Goal: Information Seeking & Learning: Learn about a topic

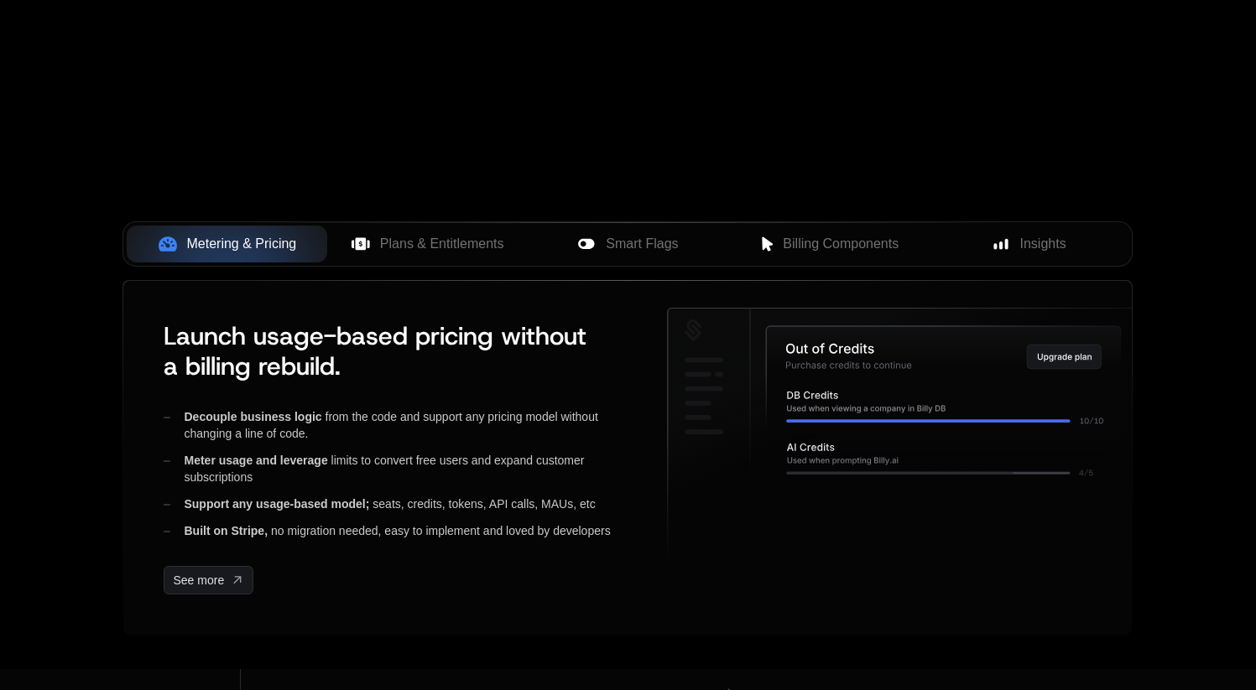
scroll to position [551, 0]
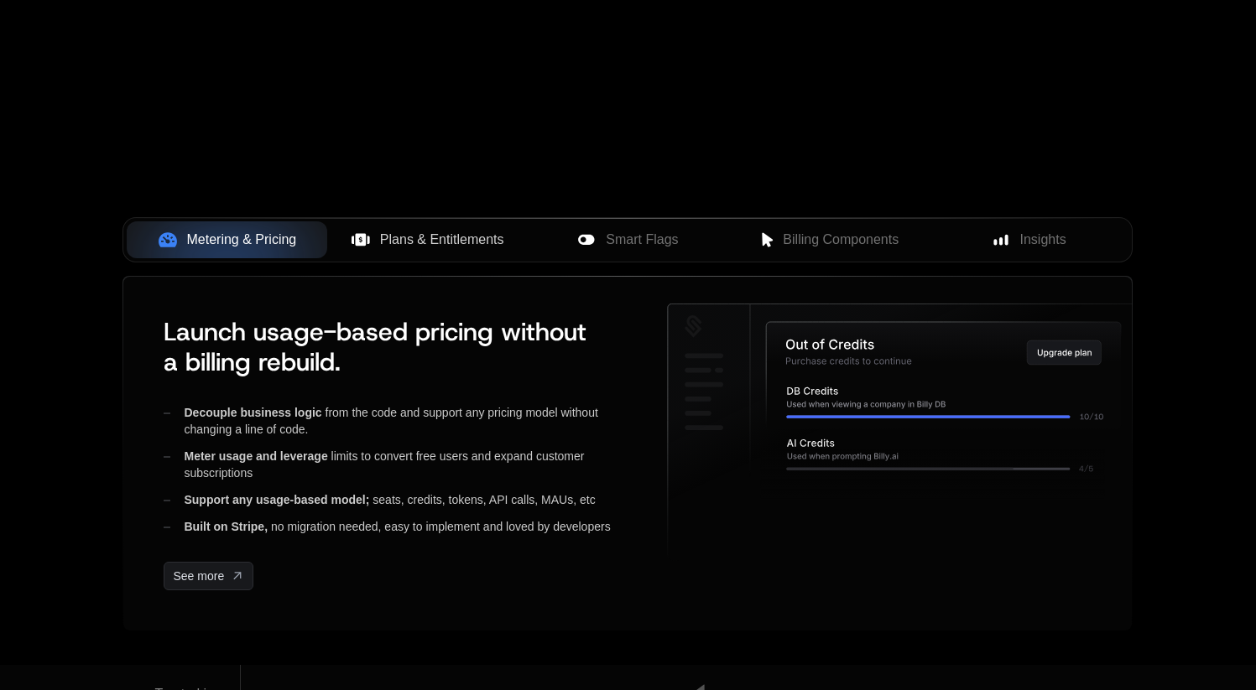
click at [447, 242] on span "Plans & Entitlements" at bounding box center [442, 240] width 124 height 20
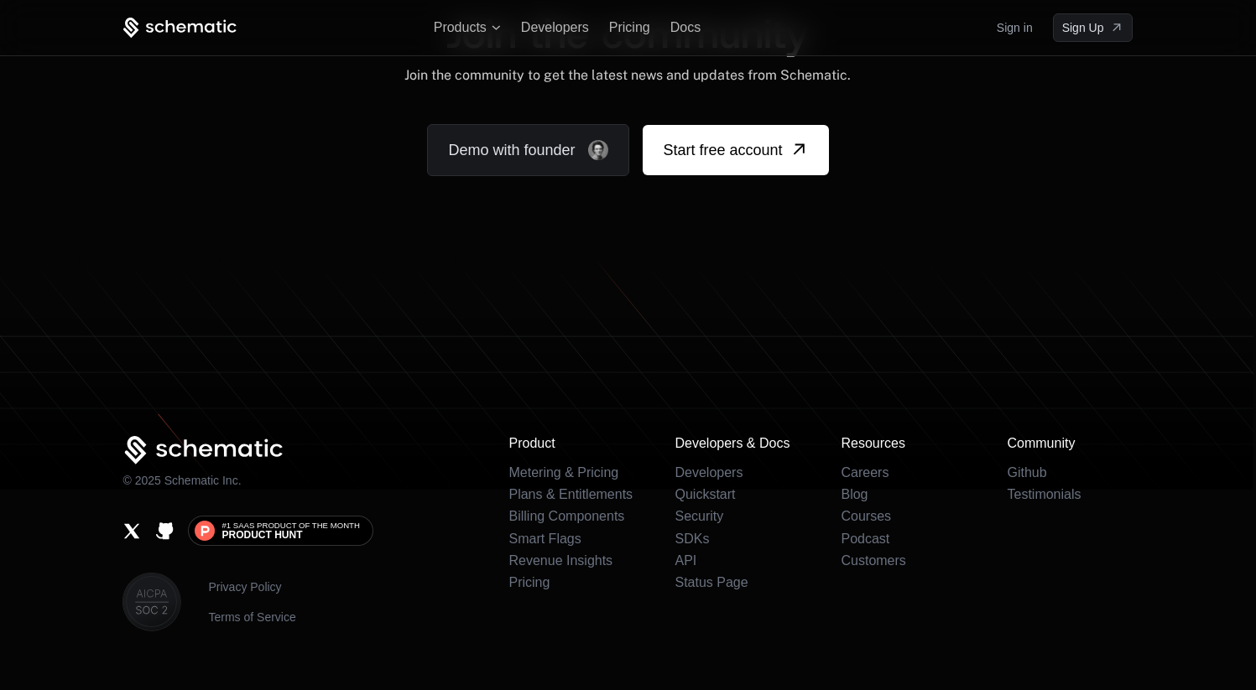
scroll to position [10445, 0]
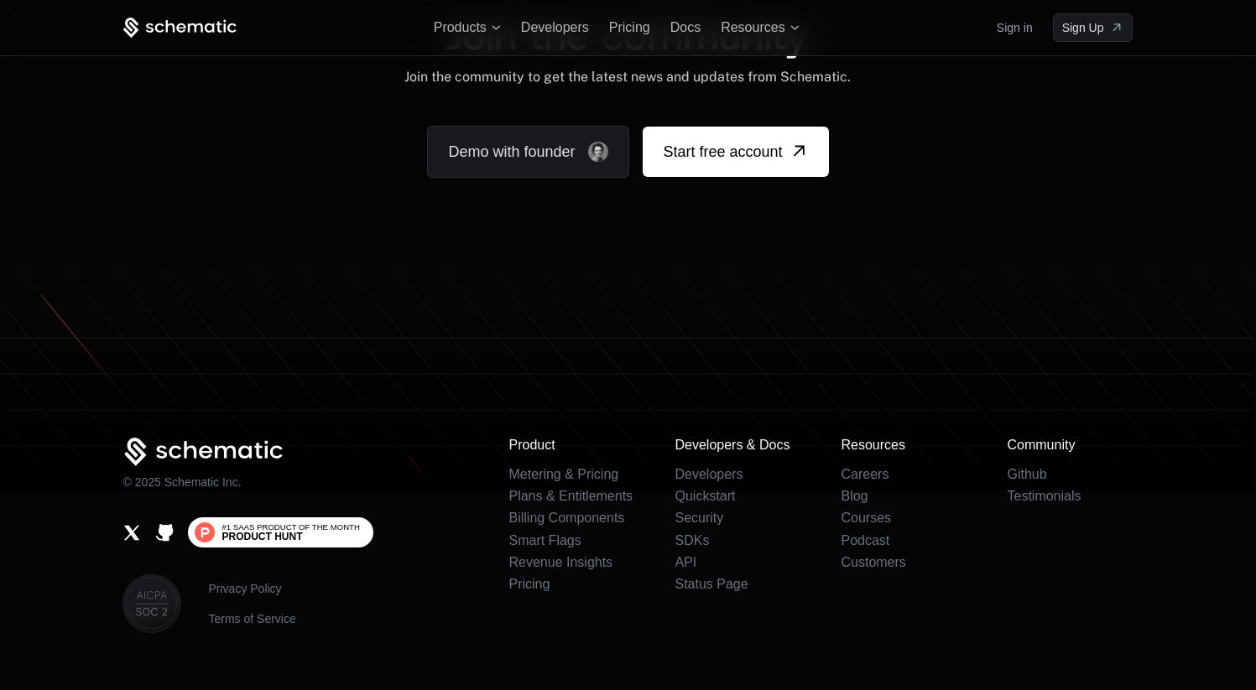
click at [340, 529] on span "#1 SaaS Product of the Month" at bounding box center [290, 528] width 138 height 8
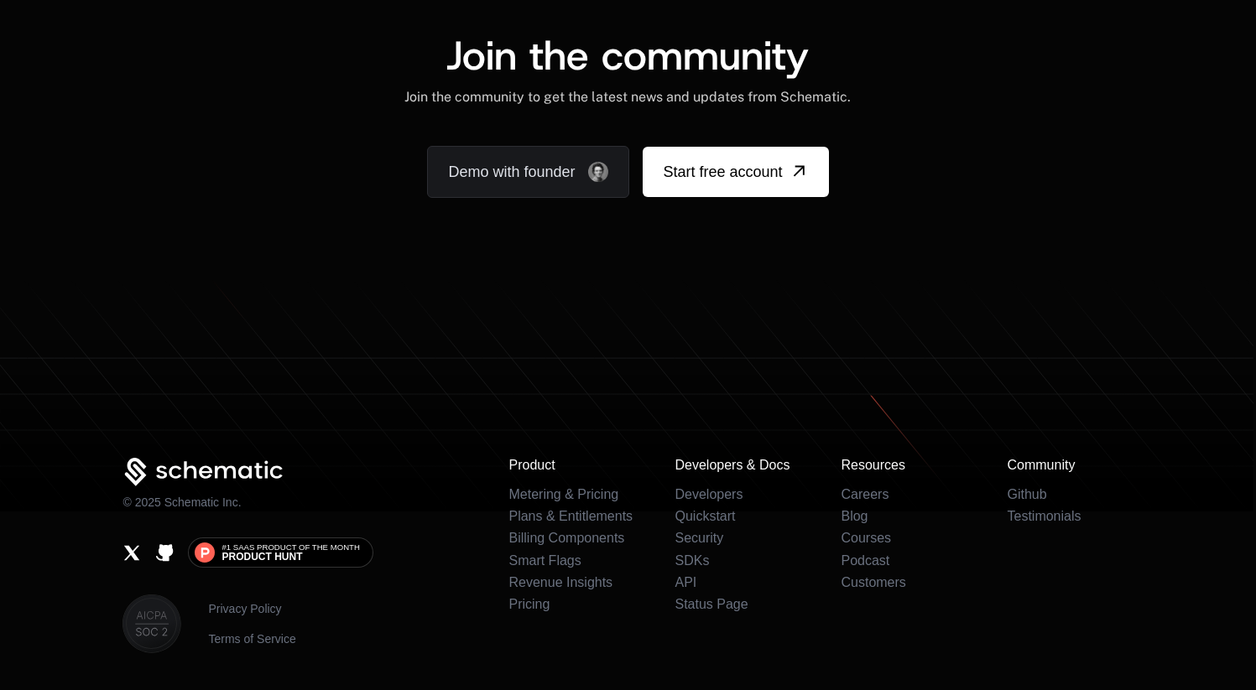
scroll to position [10418, 0]
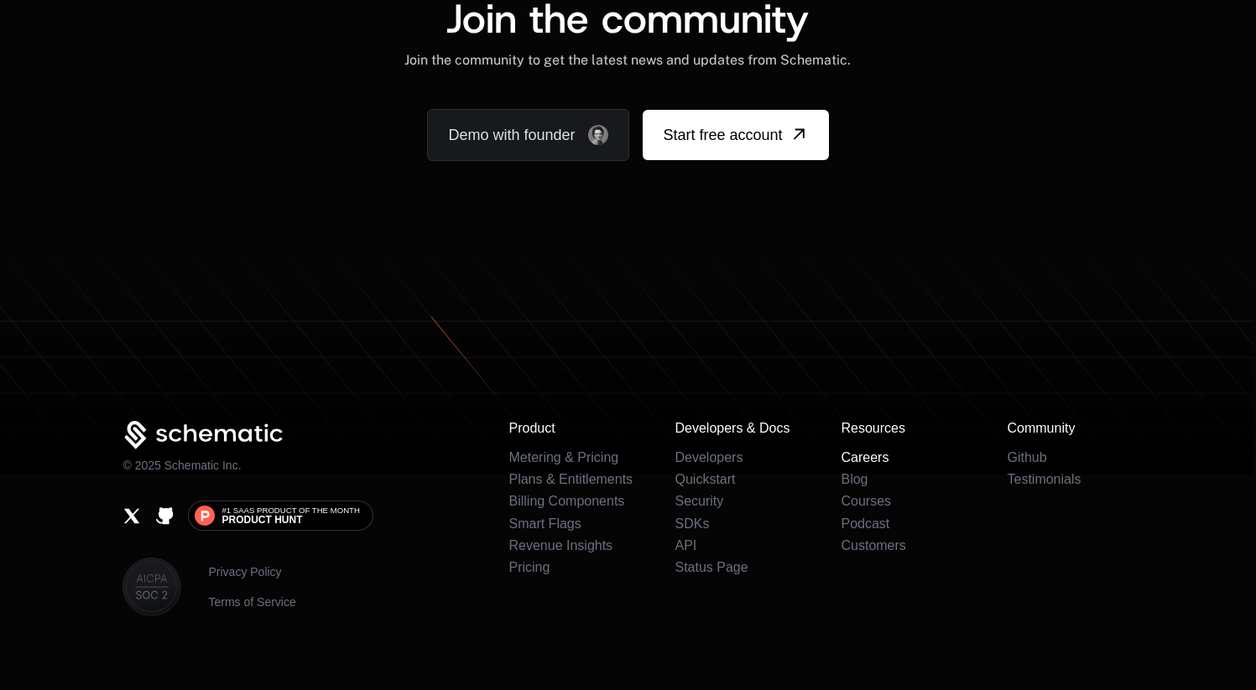
click at [859, 451] on link "Careers" at bounding box center [865, 458] width 48 height 14
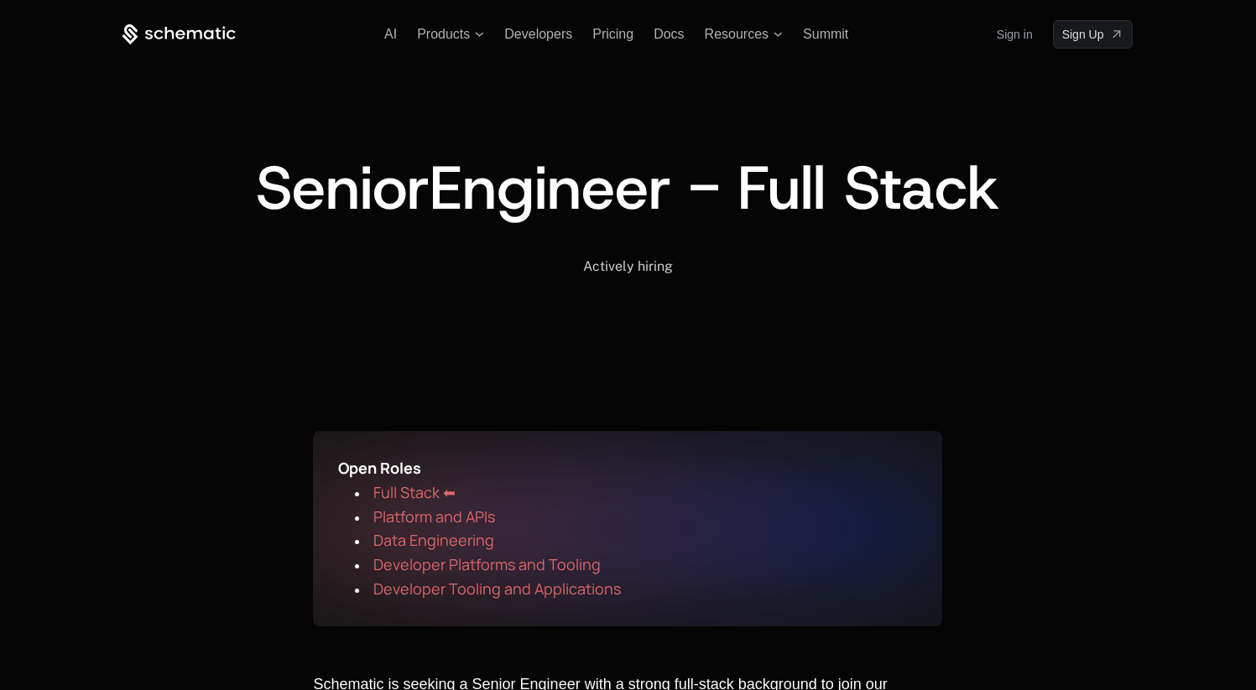
click at [407, 490] on span "Full Stack ⬅" at bounding box center [414, 492] width 82 height 20
click at [445, 513] on span "Platform and APIs" at bounding box center [434, 517] width 122 height 20
click at [535, 44] on div "AI Products Developers Pricing Docs Resources Summit Sign in Sign Up" at bounding box center [627, 34] width 1010 height 29
click at [547, 36] on span "Developers" at bounding box center [538, 34] width 68 height 14
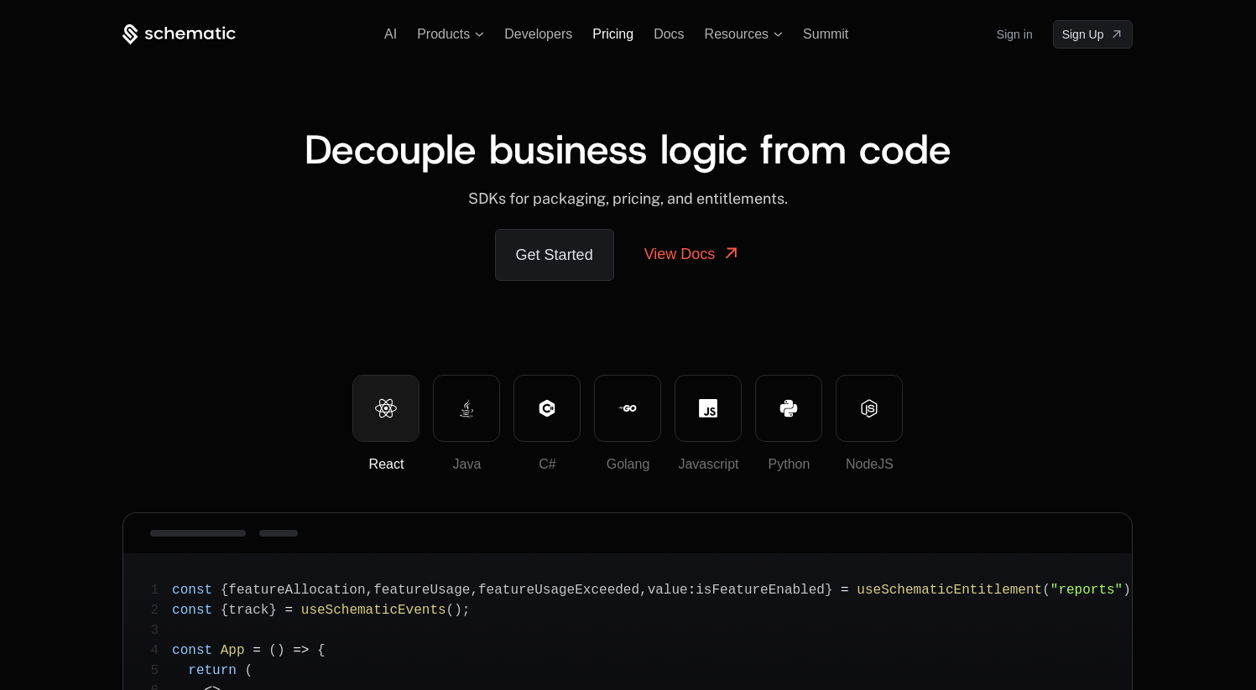
click at [596, 40] on span "Pricing" at bounding box center [612, 34] width 41 height 14
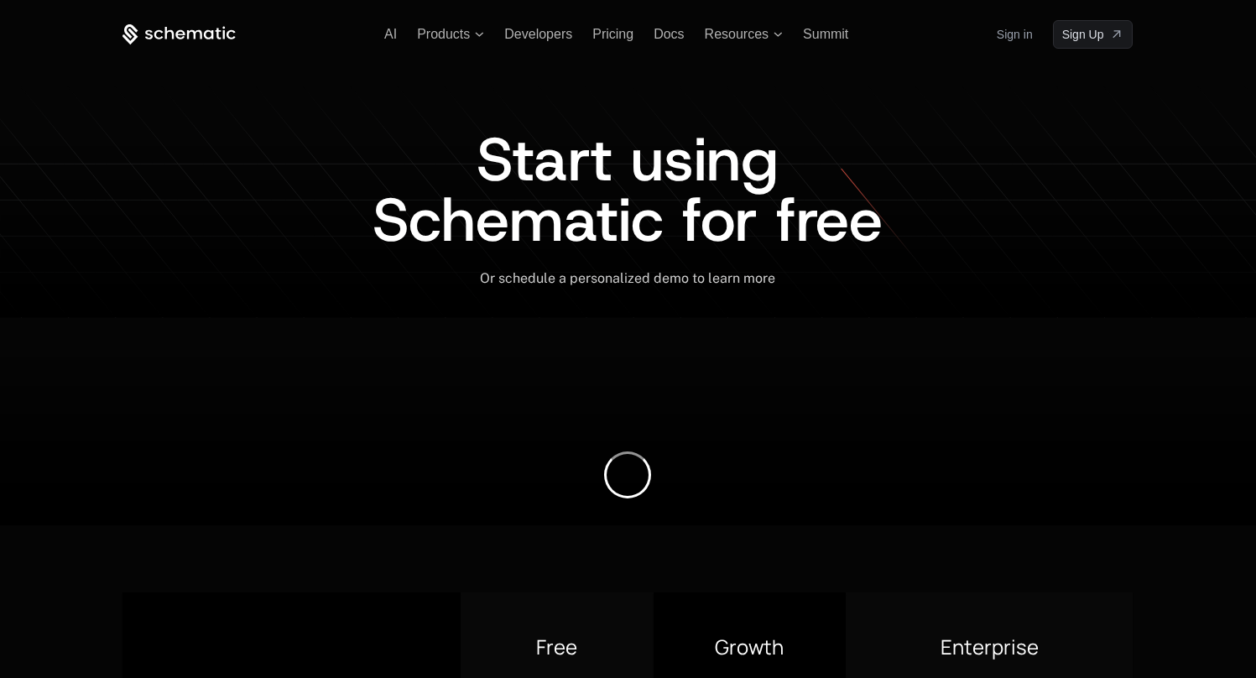
scroll to position [52, 0]
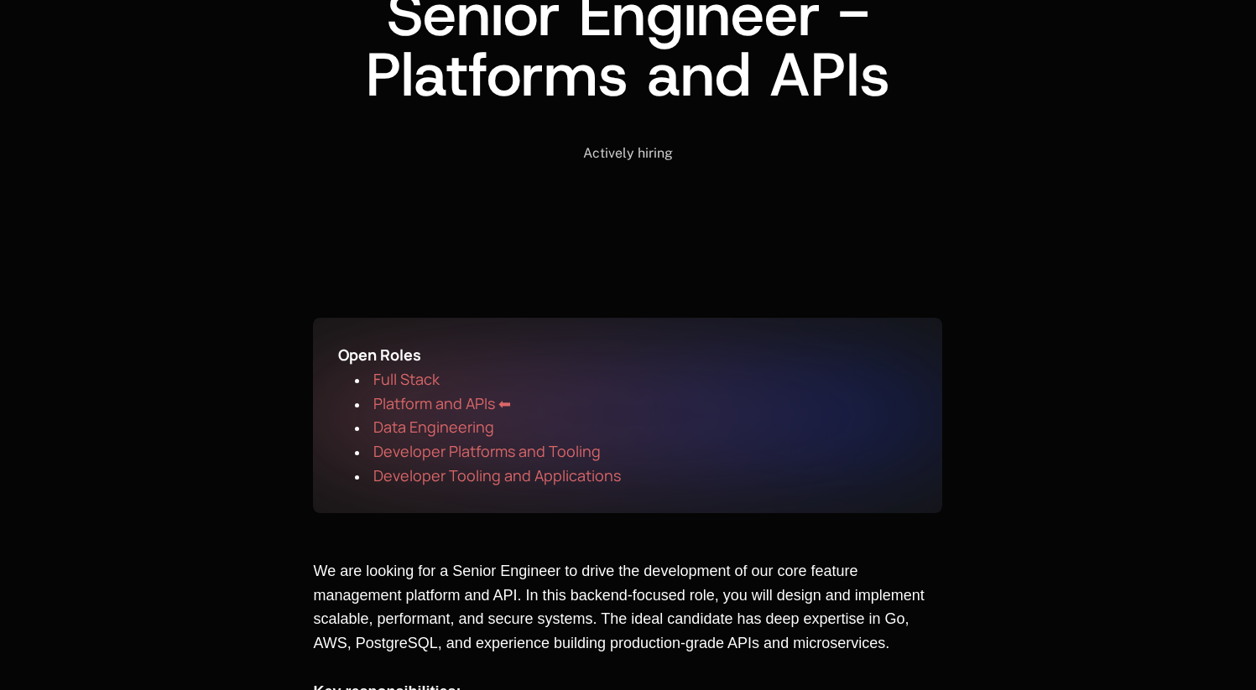
scroll to position [171, 0]
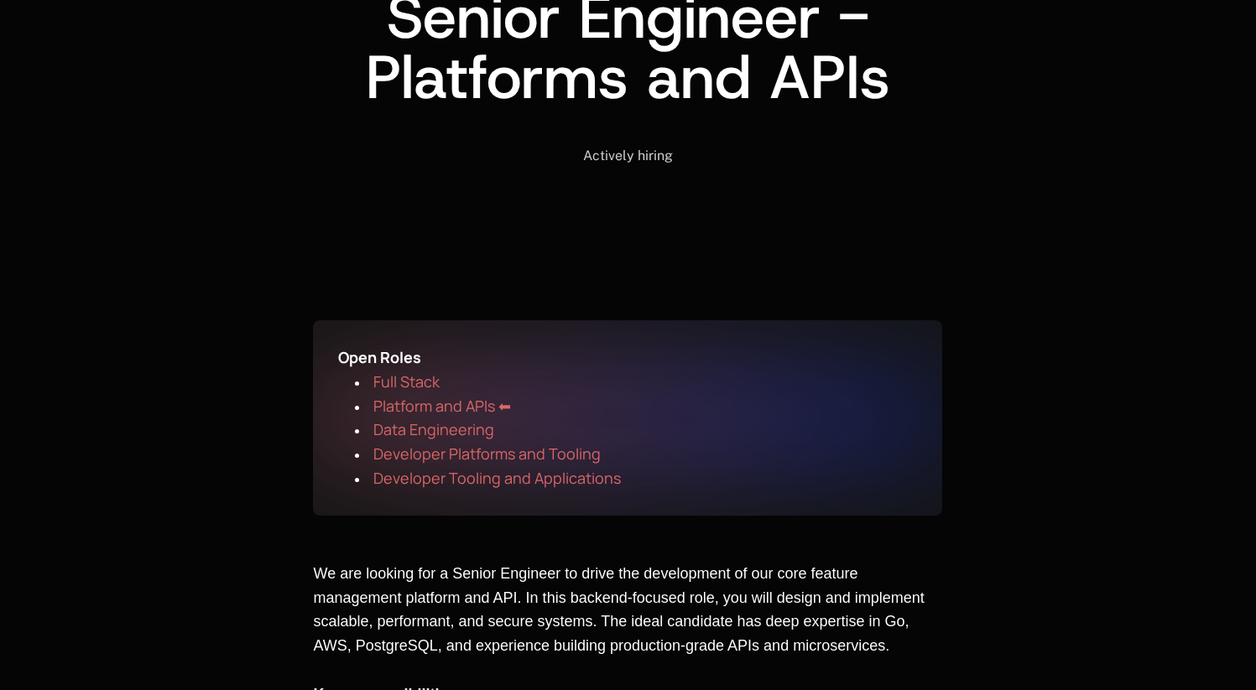
click at [487, 487] on span "Developer Tooling and Applications" at bounding box center [496, 478] width 247 height 20
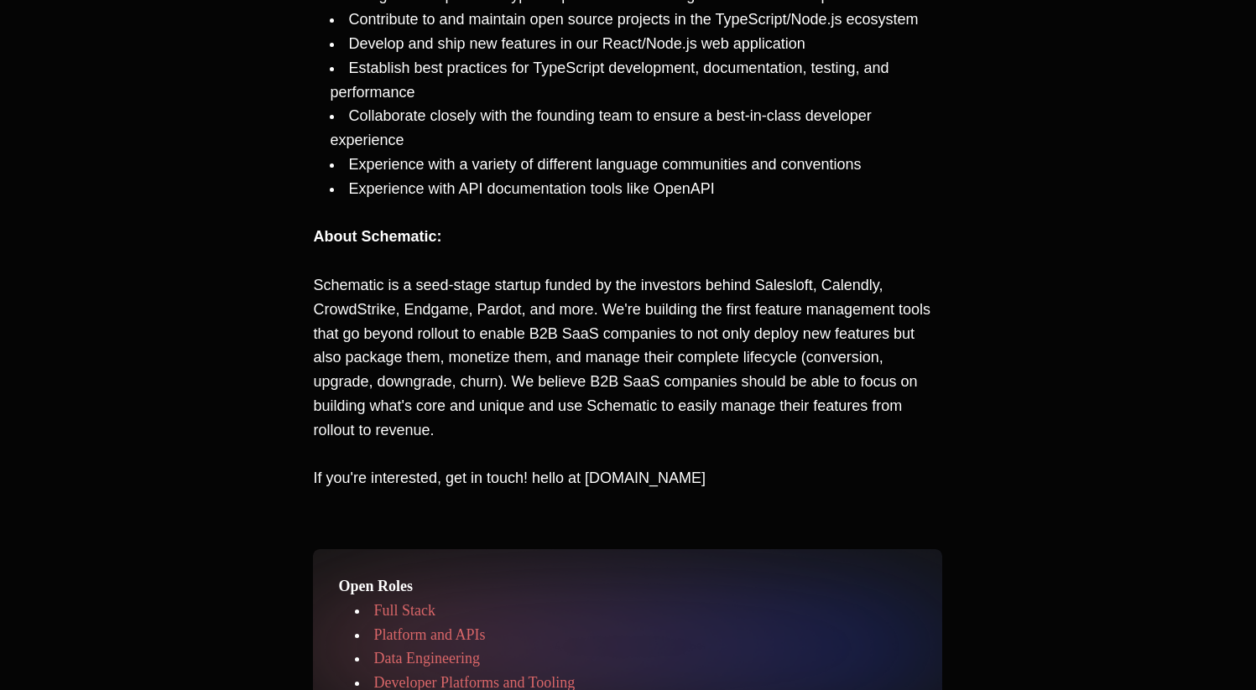
scroll to position [988, 0]
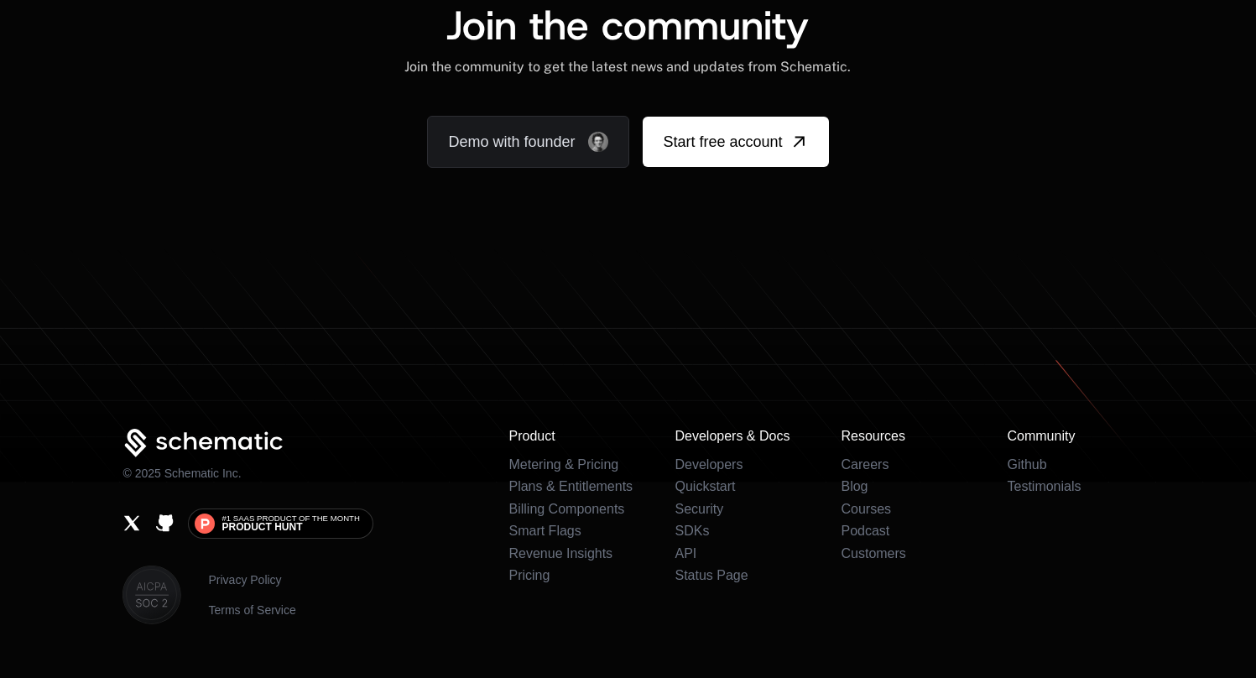
scroll to position [3244, 13]
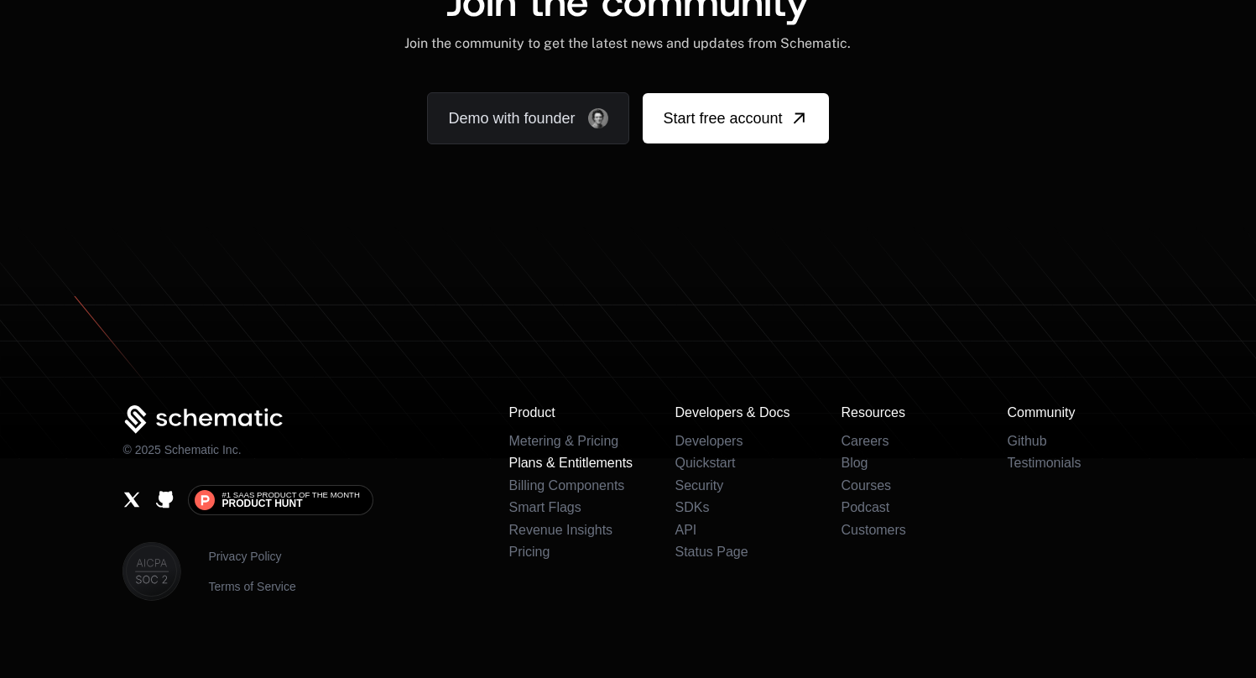
click at [539, 456] on link "Plans & Entitlements" at bounding box center [570, 463] width 124 height 14
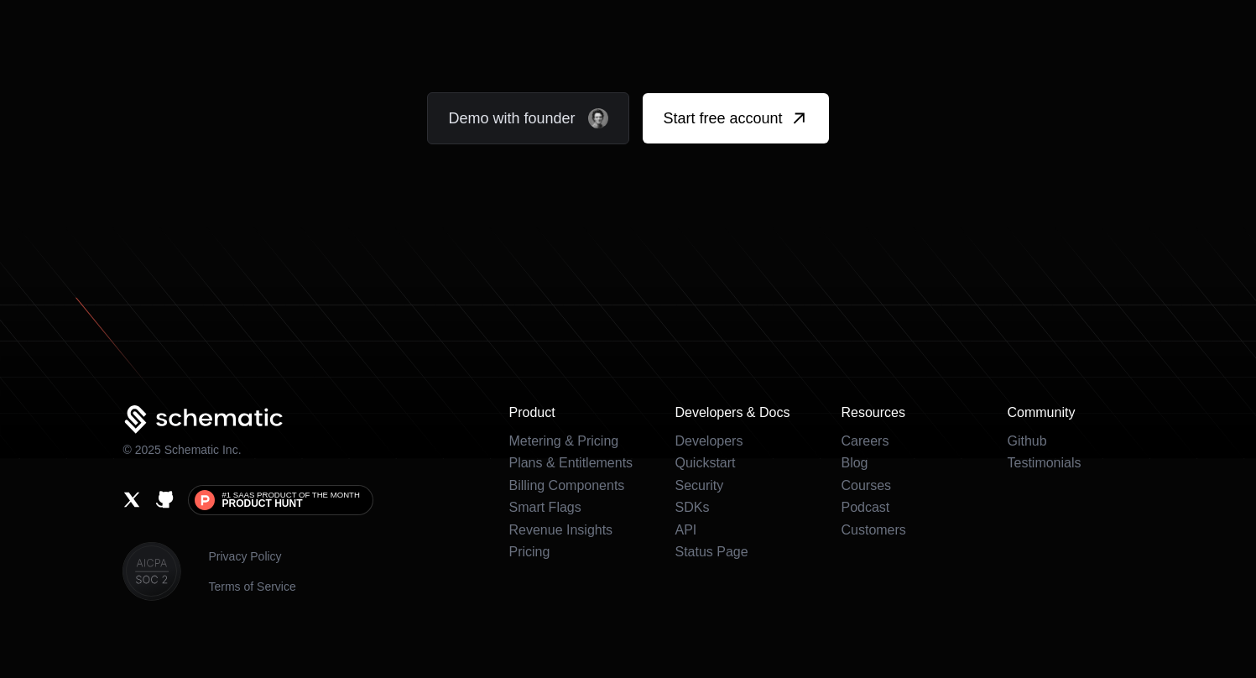
scroll to position [0, 0]
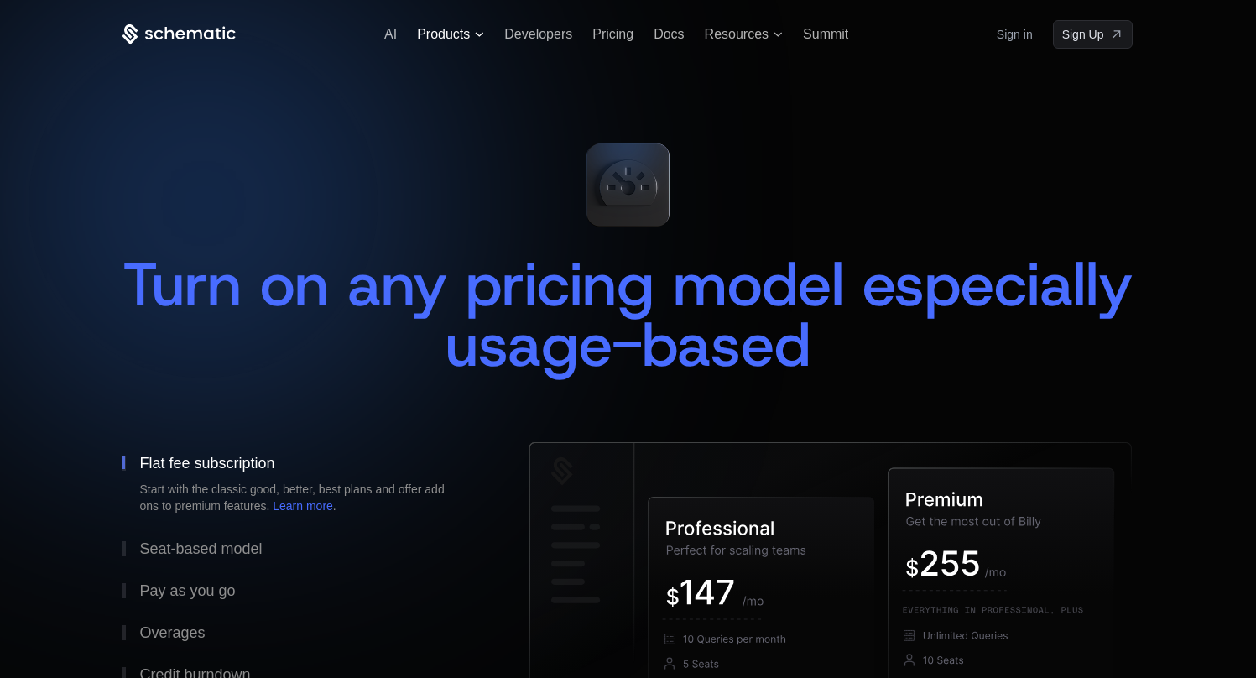
click at [478, 35] on icon at bounding box center [479, 34] width 9 height 5
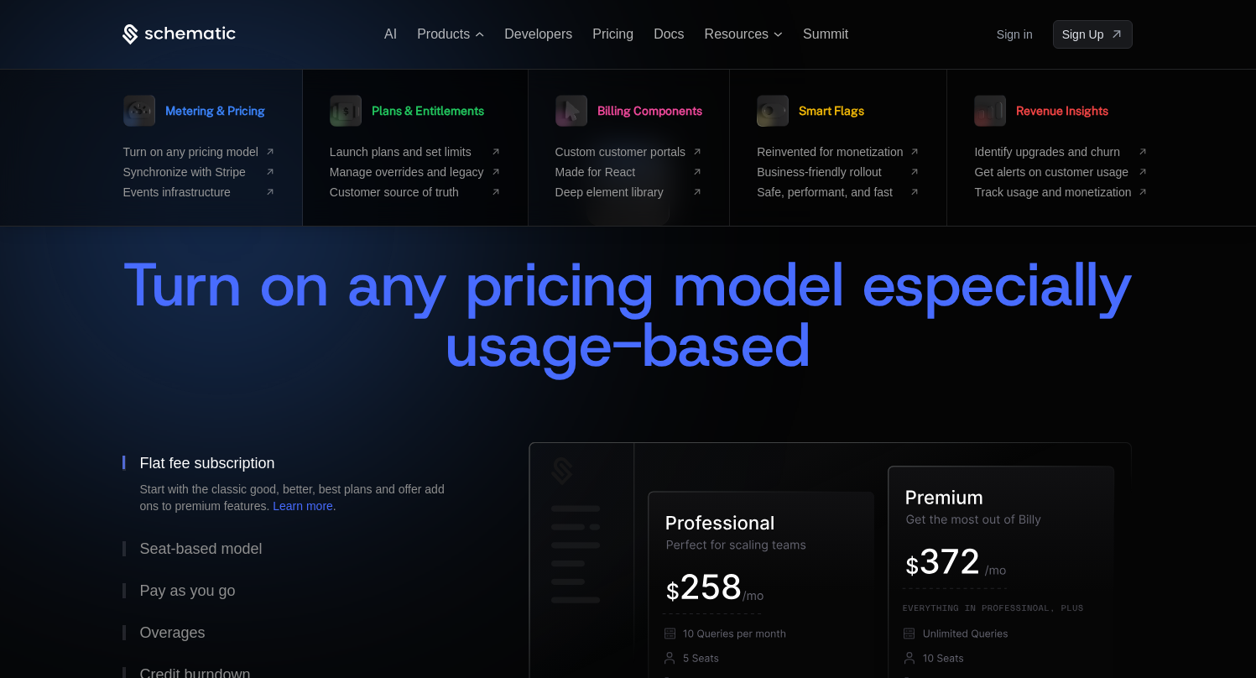
click at [435, 127] on link "Plans & Entitlements" at bounding box center [407, 111] width 154 height 42
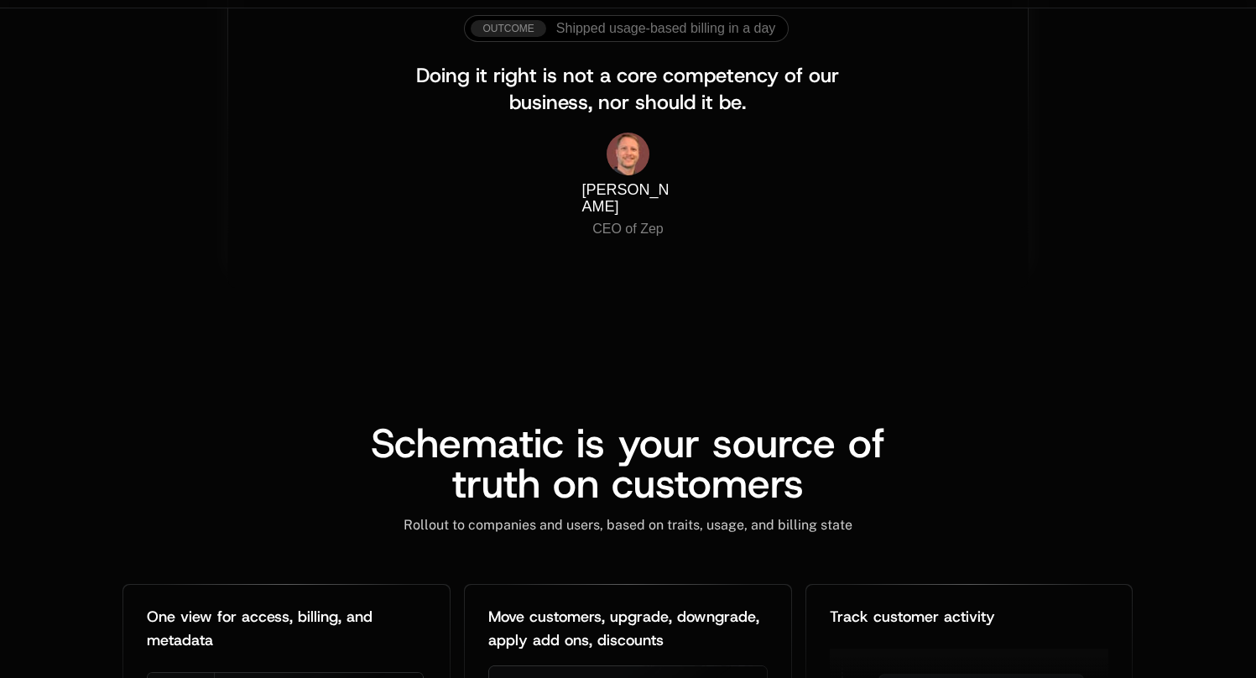
scroll to position [1673, 13]
